Goal: Navigation & Orientation: Find specific page/section

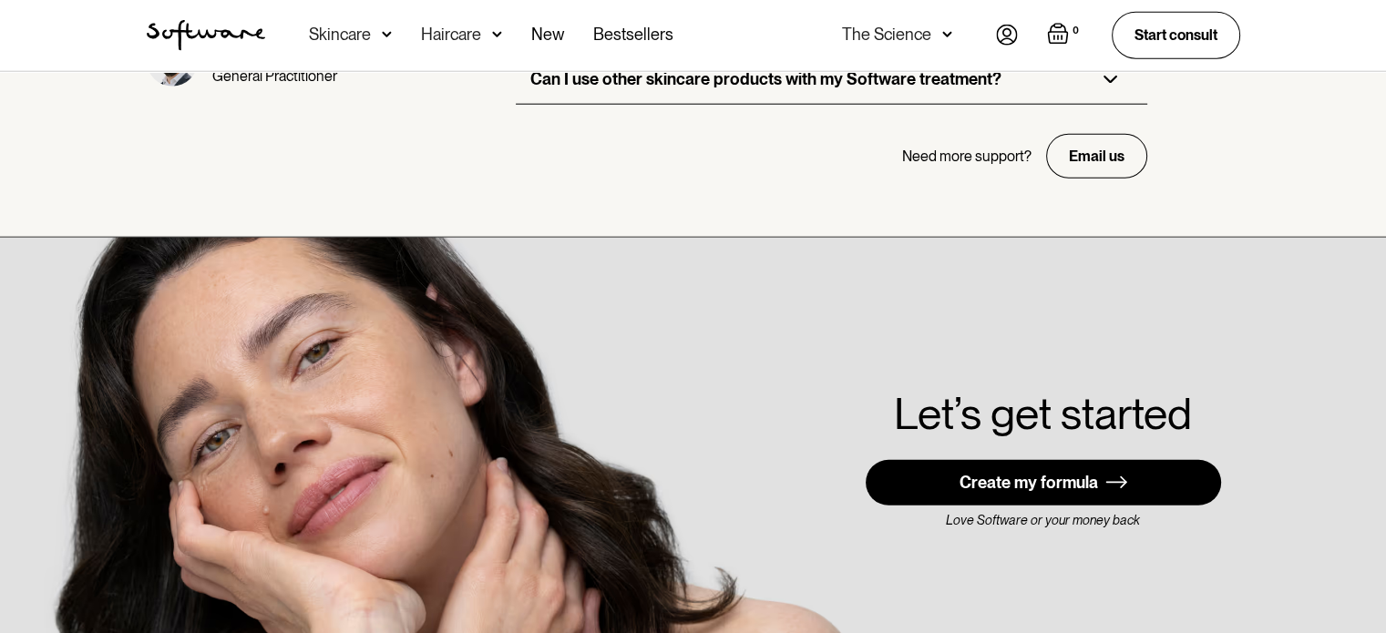
scroll to position [5228, 0]
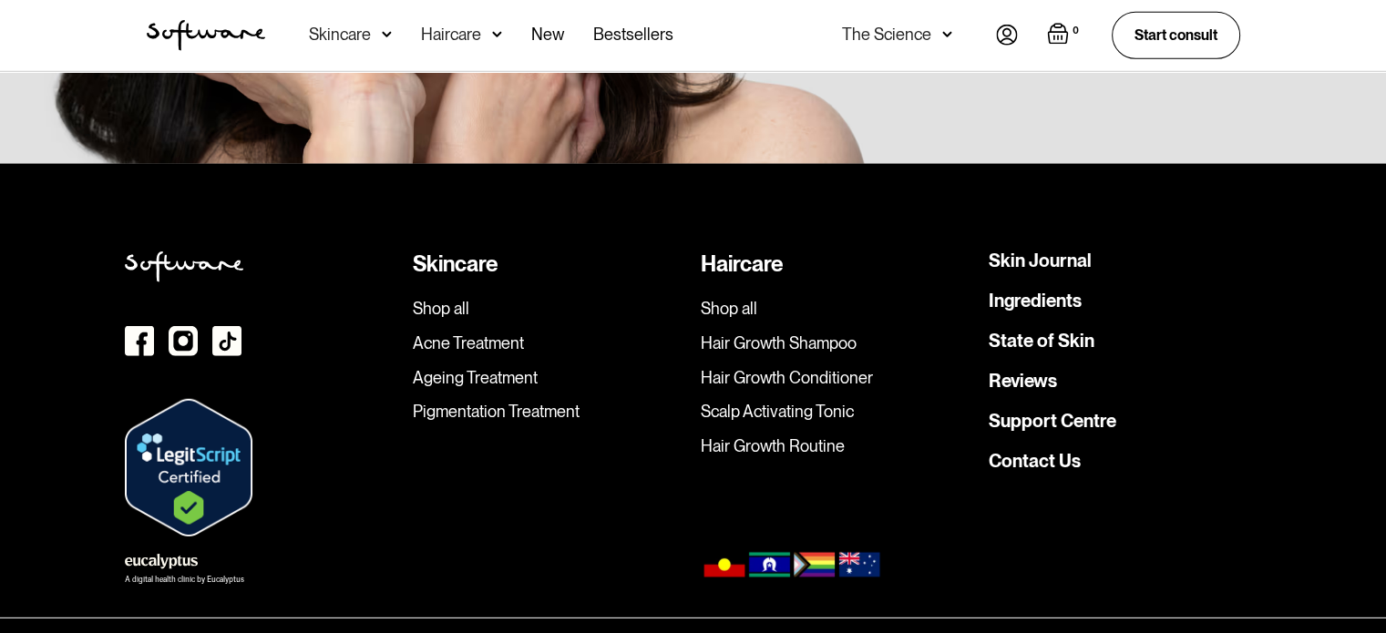
click at [557, 632] on link "Privacy Policy" at bounding box center [546, 644] width 64 height 18
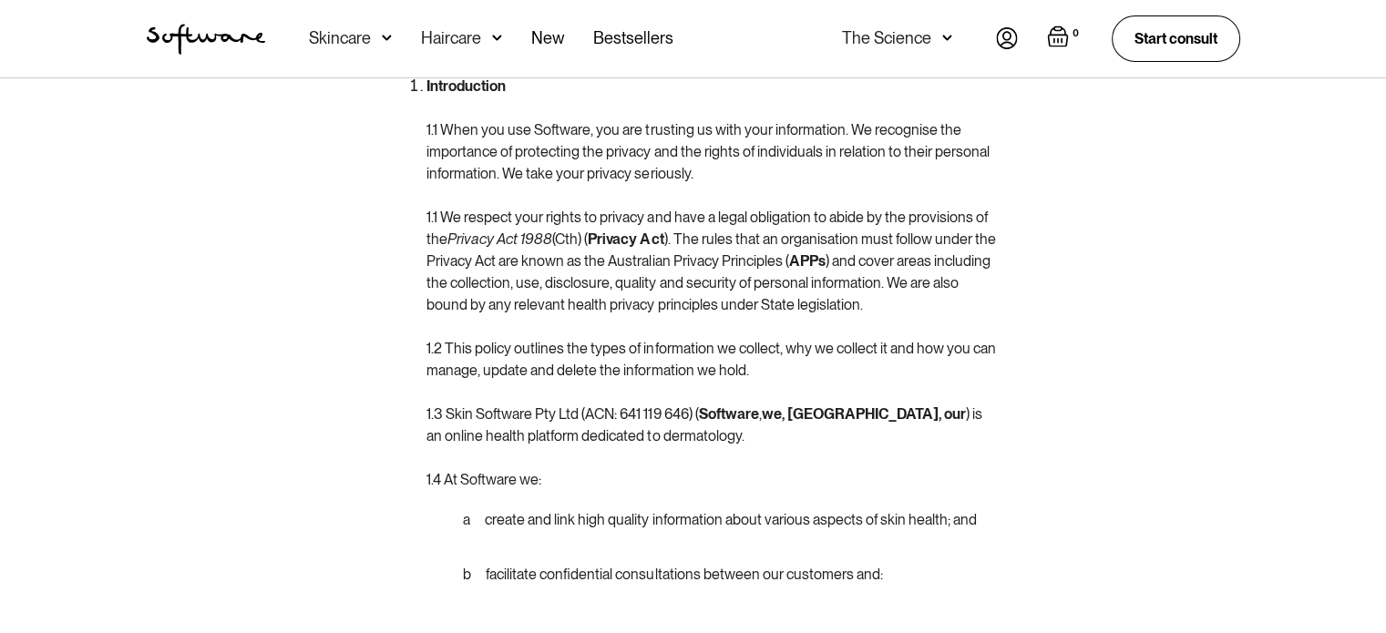
scroll to position [273, 0]
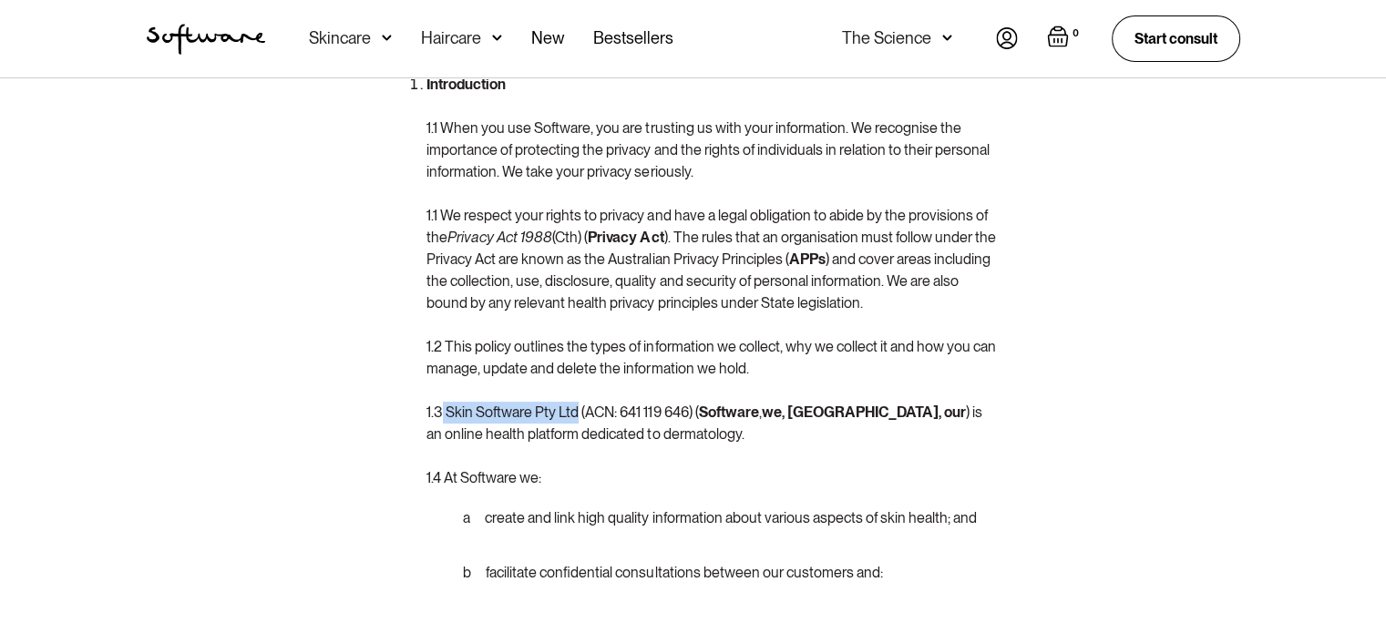
drag, startPoint x: 444, startPoint y: 409, endPoint x: 578, endPoint y: 407, distance: 134.8
click at [578, 407] on p "Introduction 1.1 When you use Software, you are trusting us with your informati…" at bounding box center [710, 281] width 568 height 415
copy p "Skin Software Pty Ltd"
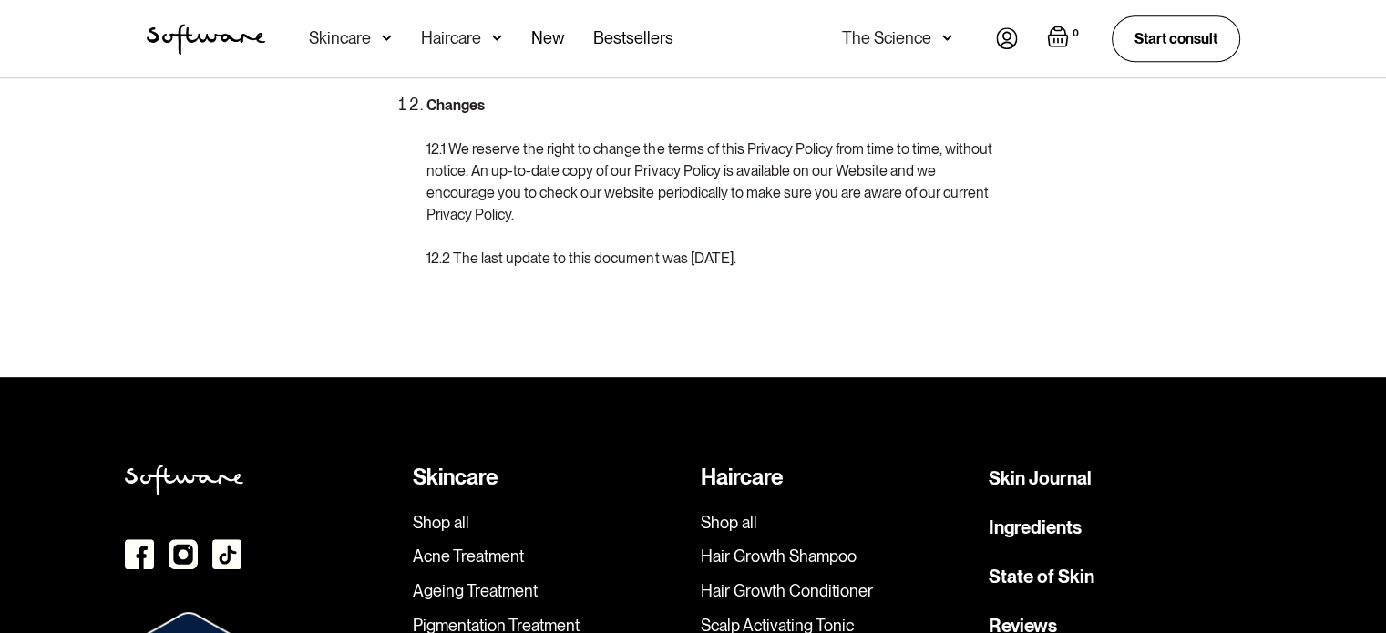
scroll to position [8015, 0]
